Goal: Navigation & Orientation: Find specific page/section

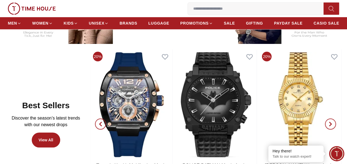
scroll to position [248, 0]
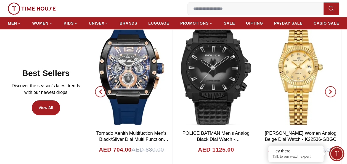
click at [99, 92] on icon "button" at bounding box center [100, 91] width 4 height 4
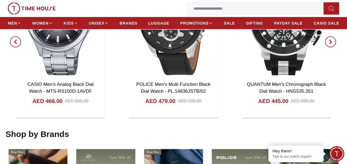
scroll to position [552, 0]
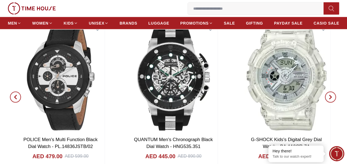
click at [13, 95] on icon "button" at bounding box center [15, 97] width 4 height 4
click at [327, 93] on span "button" at bounding box center [330, 97] width 11 height 11
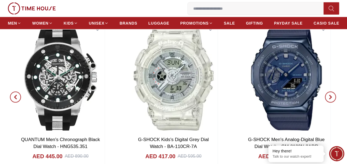
click at [13, 92] on span "button" at bounding box center [15, 97] width 11 height 11
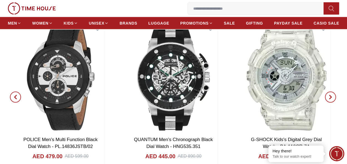
click at [13, 92] on span "button" at bounding box center [15, 97] width 11 height 11
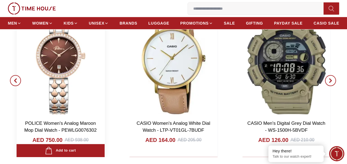
scroll to position [911, 0]
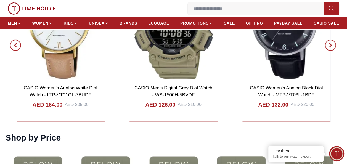
click at [18, 42] on span "button" at bounding box center [15, 45] width 11 height 11
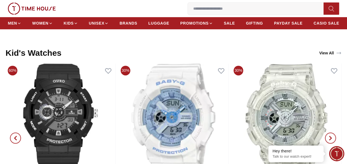
scroll to position [1242, 0]
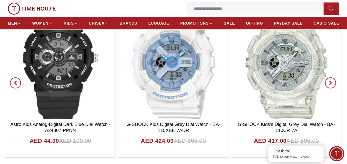
click at [14, 79] on span "button" at bounding box center [15, 82] width 11 height 11
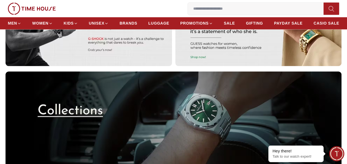
scroll to position [1601, 0]
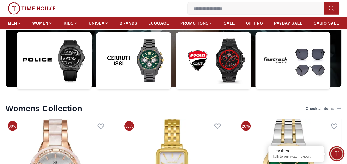
click at [238, 59] on img at bounding box center [213, 60] width 75 height 57
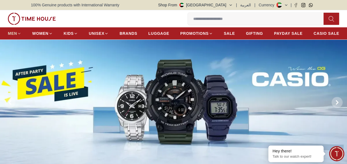
scroll to position [1601, 0]
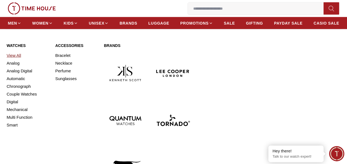
click at [13, 54] on link "View All" at bounding box center [28, 56] width 42 height 8
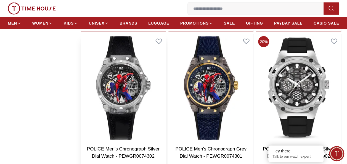
scroll to position [800, 0]
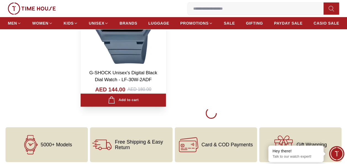
scroll to position [2196, 0]
